Goal: Download file/media

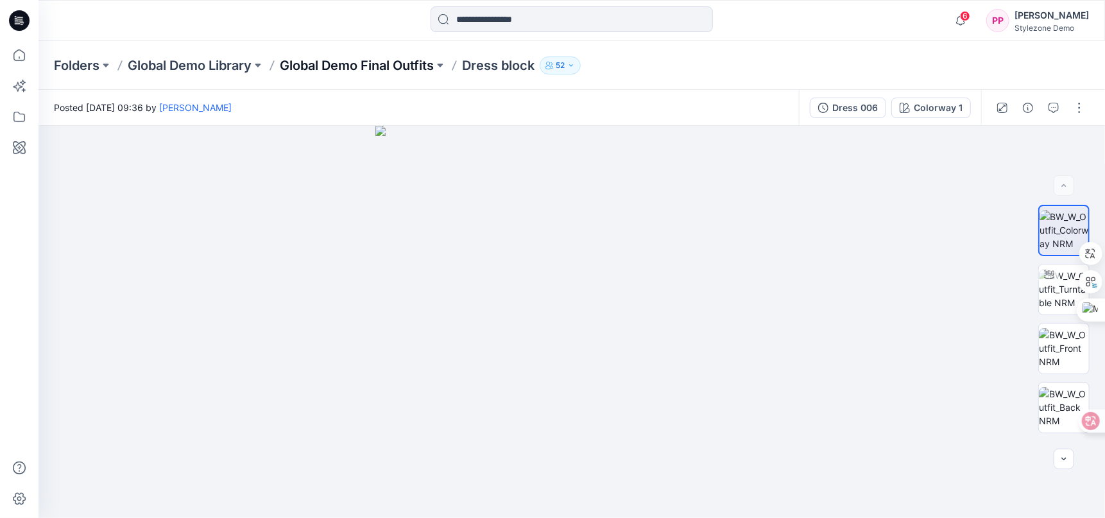
click at [421, 64] on p "Global Demo Final Outfits" at bounding box center [357, 65] width 154 height 18
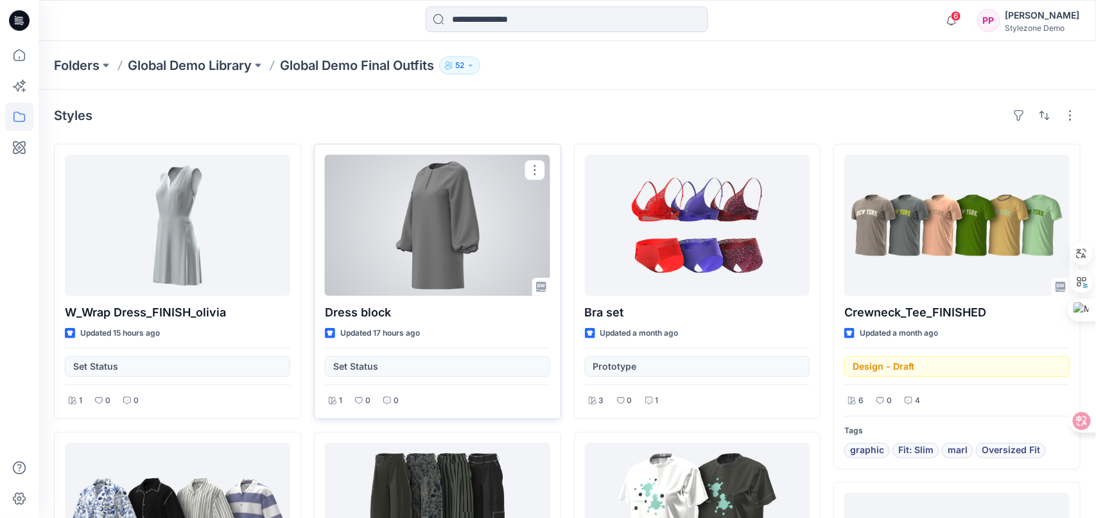
click at [500, 209] on div at bounding box center [437, 225] width 225 height 141
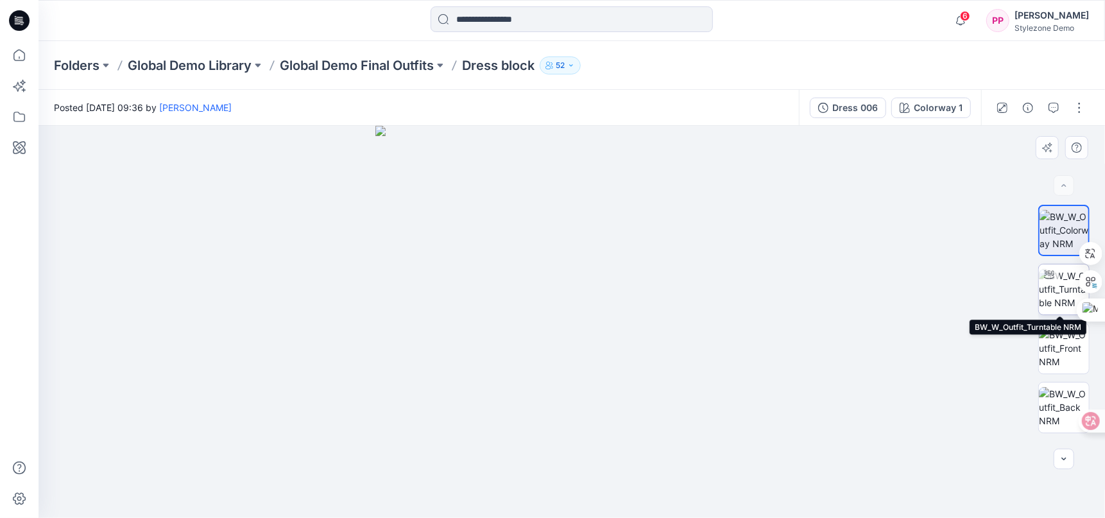
click at [1048, 276] on icon at bounding box center [1049, 275] width 10 height 10
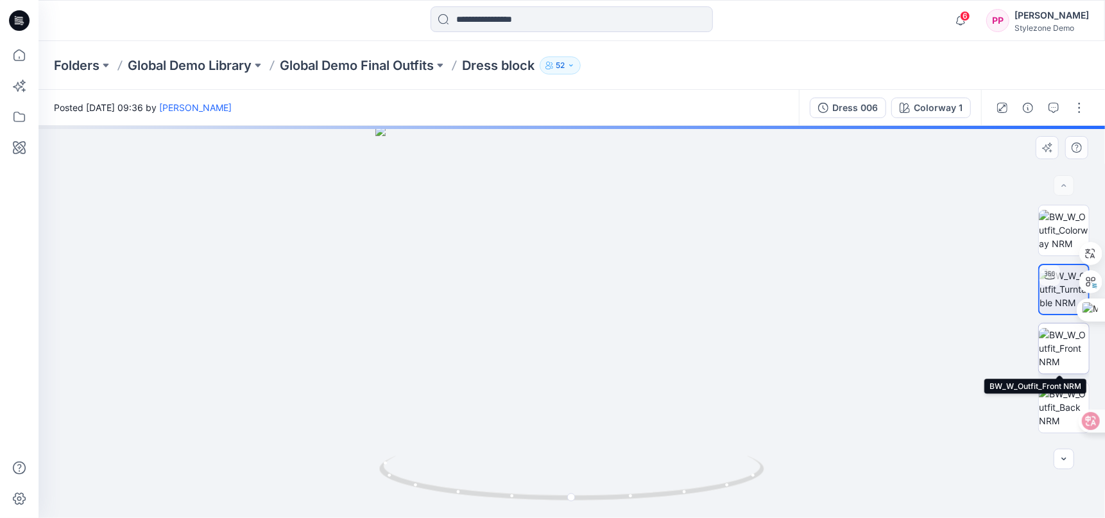
click at [1056, 345] on img at bounding box center [1064, 348] width 50 height 40
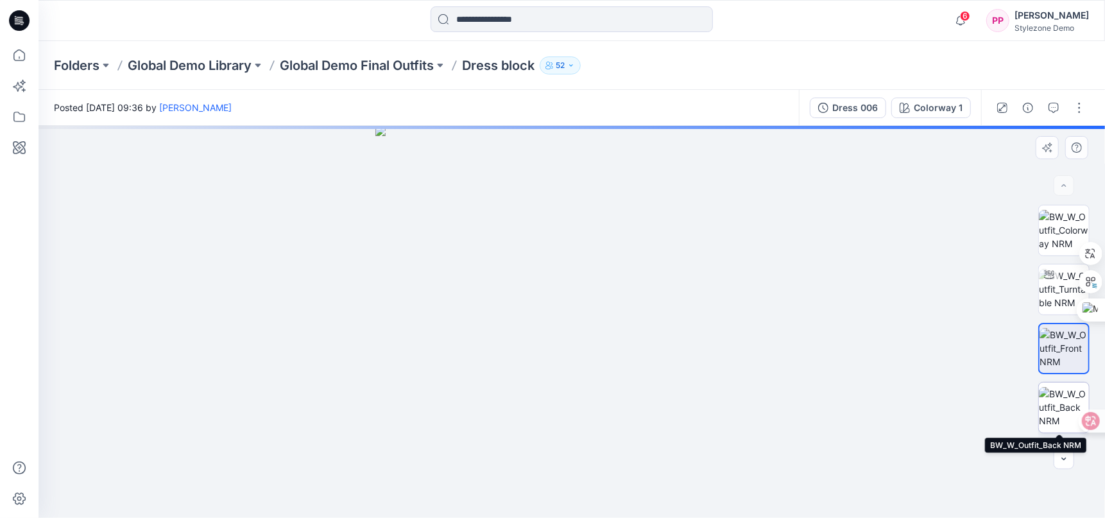
click at [1058, 398] on img at bounding box center [1064, 407] width 50 height 40
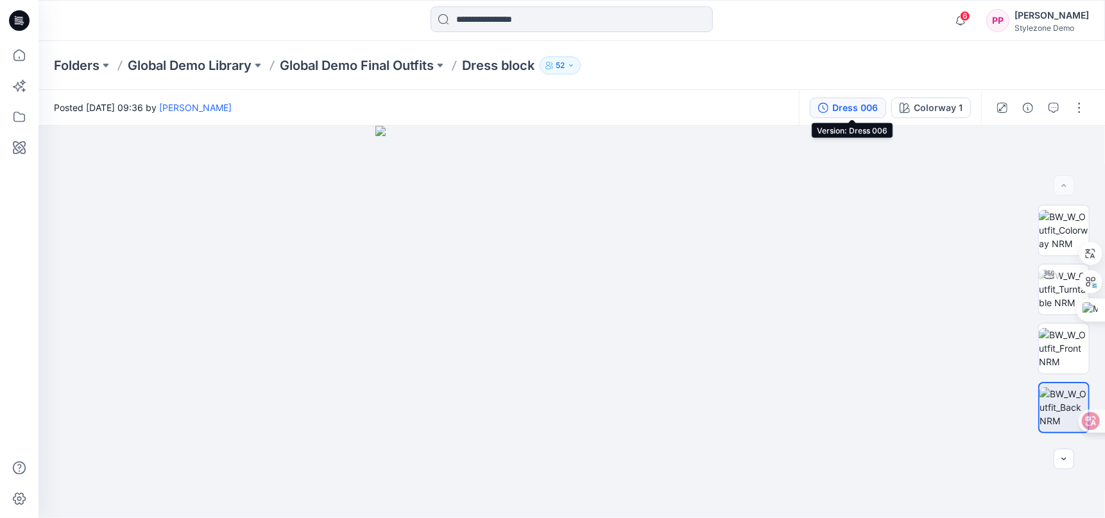
click at [862, 104] on div "Dress 006" at bounding box center [855, 108] width 46 height 14
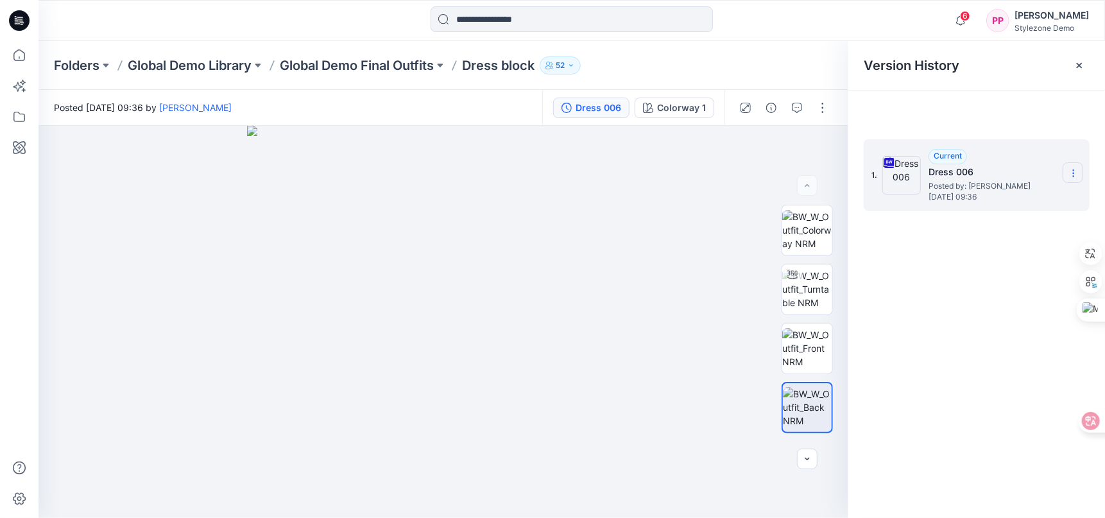
click at [1075, 172] on icon at bounding box center [1074, 173] width 10 height 10
click at [1002, 200] on span "Download Source BW File" at bounding box center [1008, 198] width 107 height 15
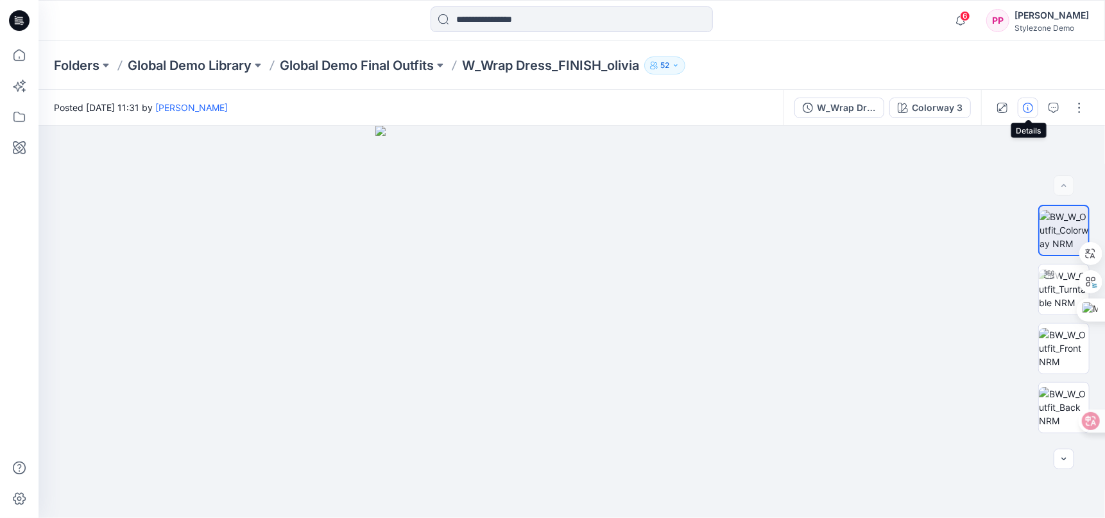
click at [1026, 108] on icon "button" at bounding box center [1028, 108] width 10 height 10
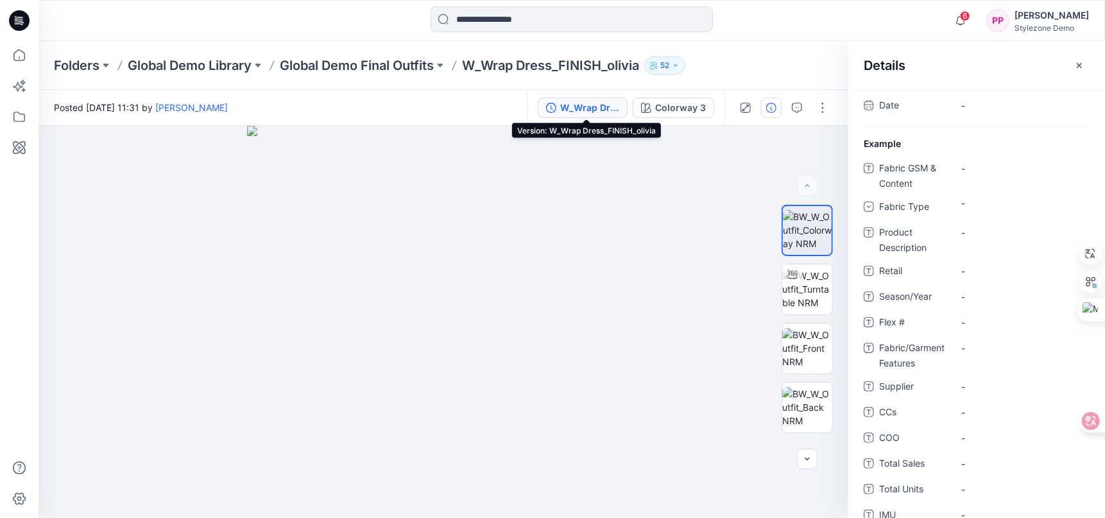
click at [587, 110] on div "W_Wrap Dress_FINISH_olivia" at bounding box center [589, 108] width 59 height 14
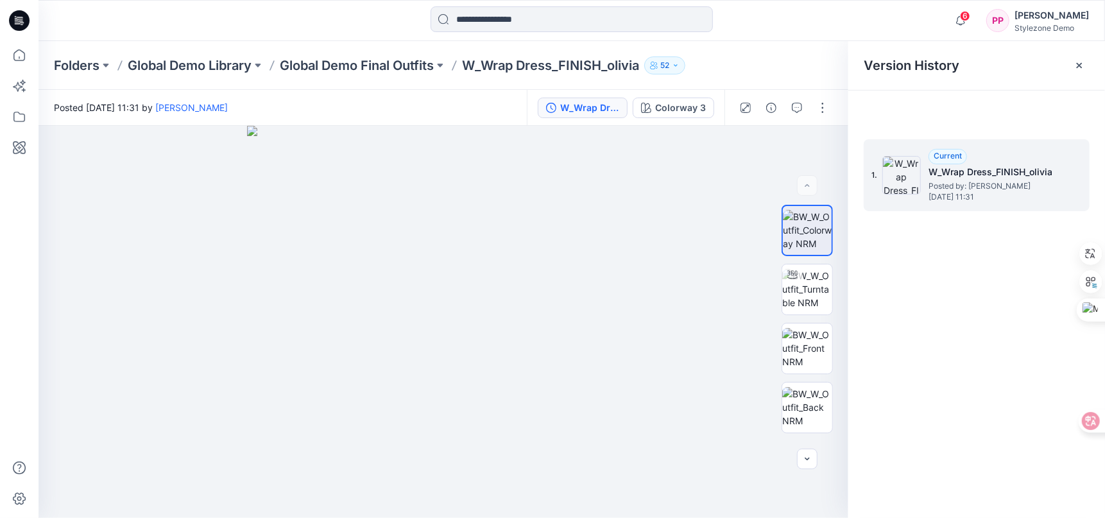
click at [1029, 183] on span "Posted by: [PERSON_NAME]" at bounding box center [993, 186] width 128 height 13
